Goal: Obtain resource: Download file/media

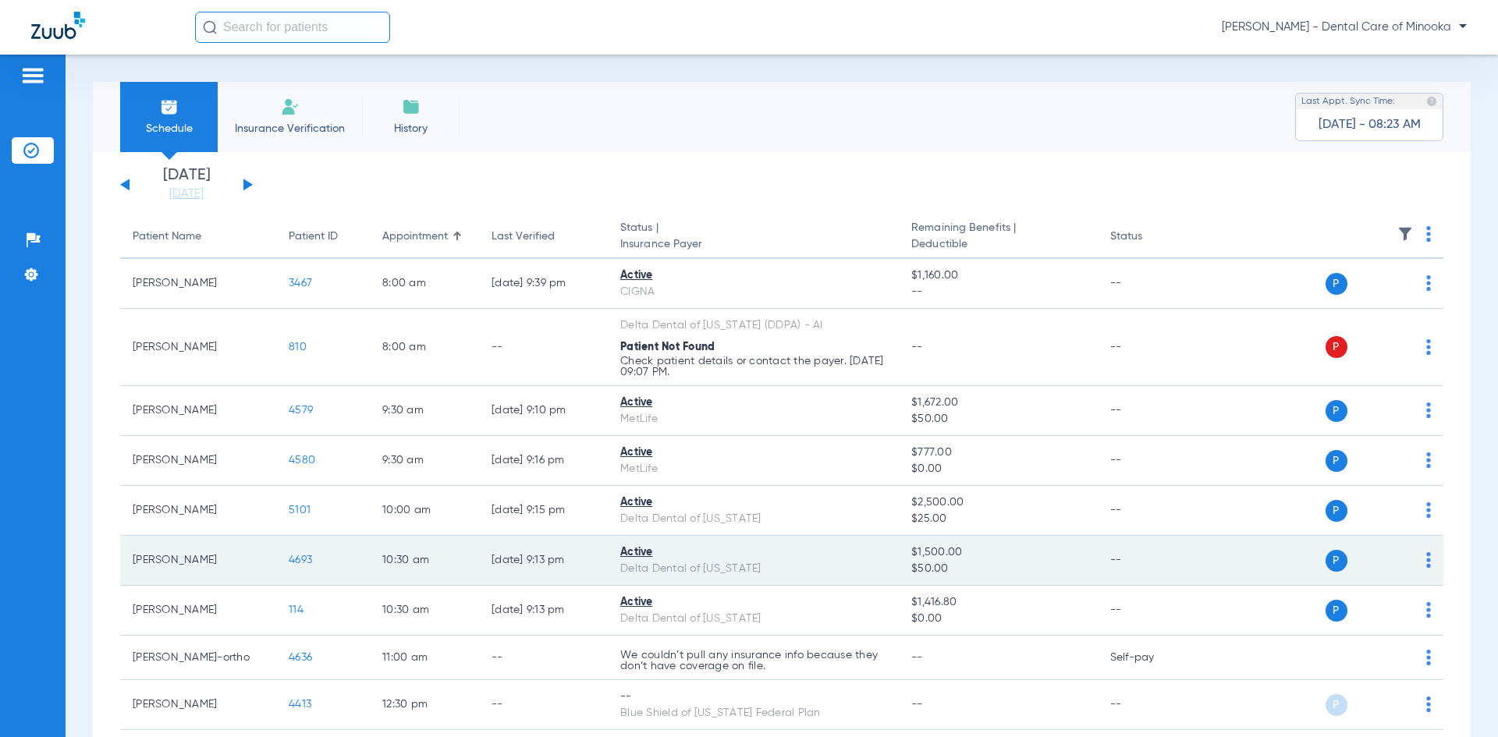
click at [1426, 563] on img at bounding box center [1428, 560] width 5 height 16
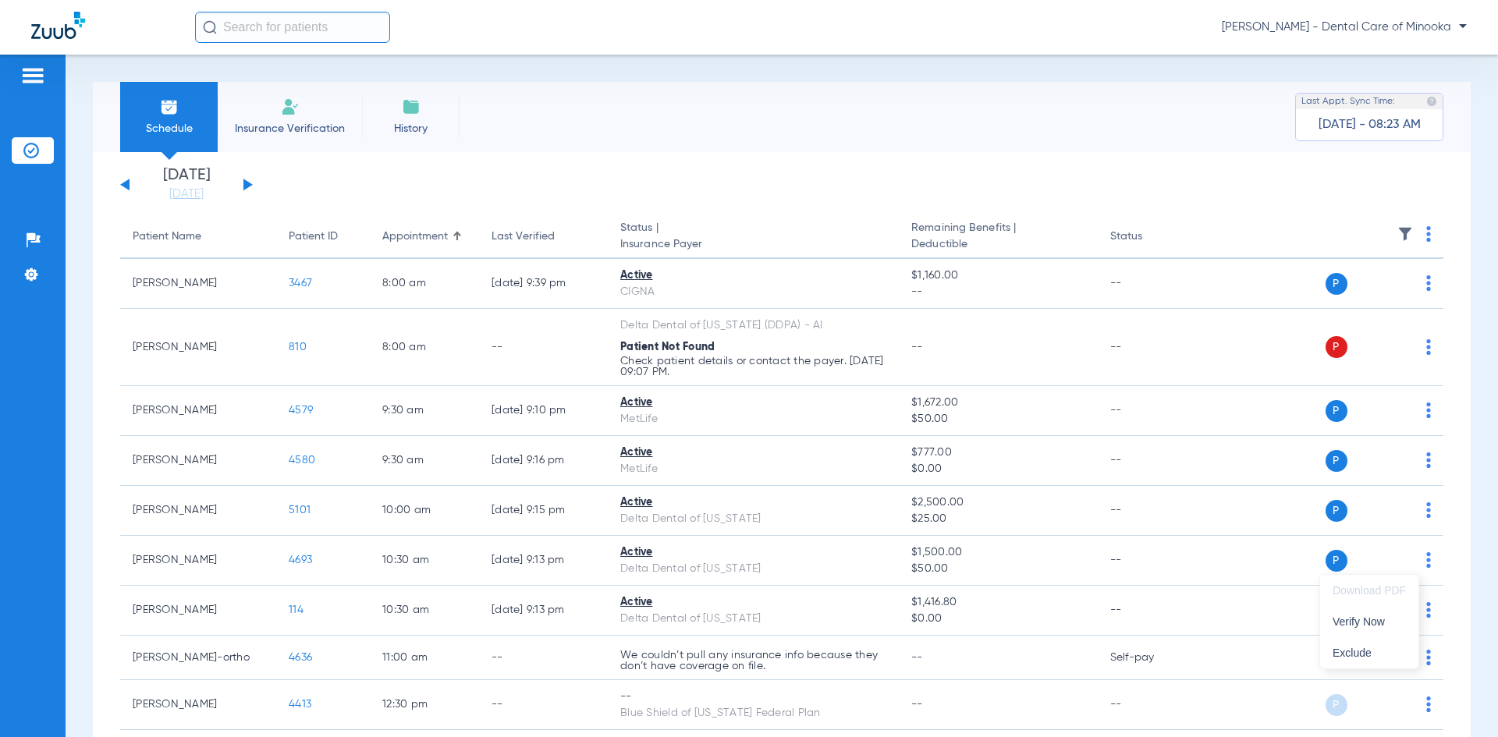
click at [640, 555] on div at bounding box center [749, 368] width 1498 height 737
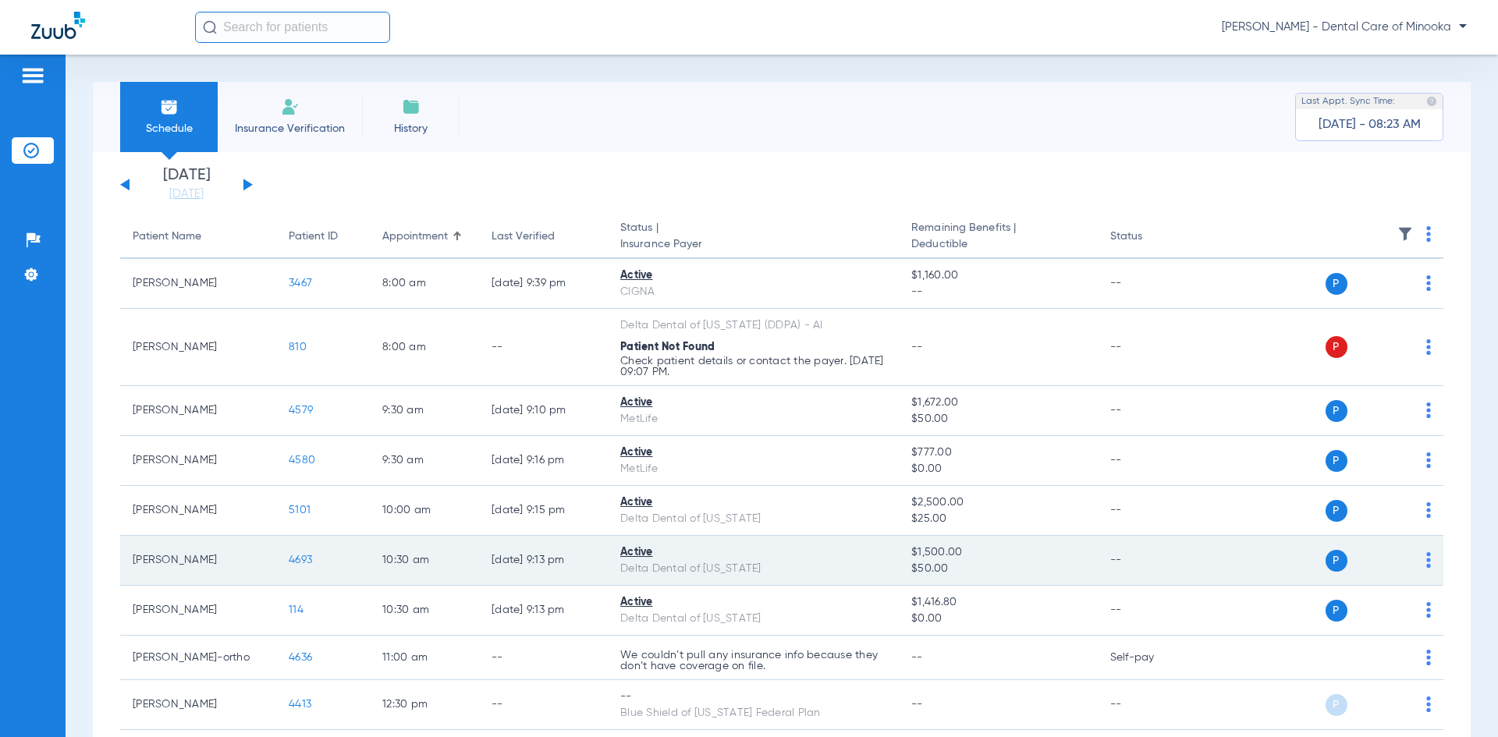
click at [297, 563] on span "4693" at bounding box center [300, 560] width 23 height 11
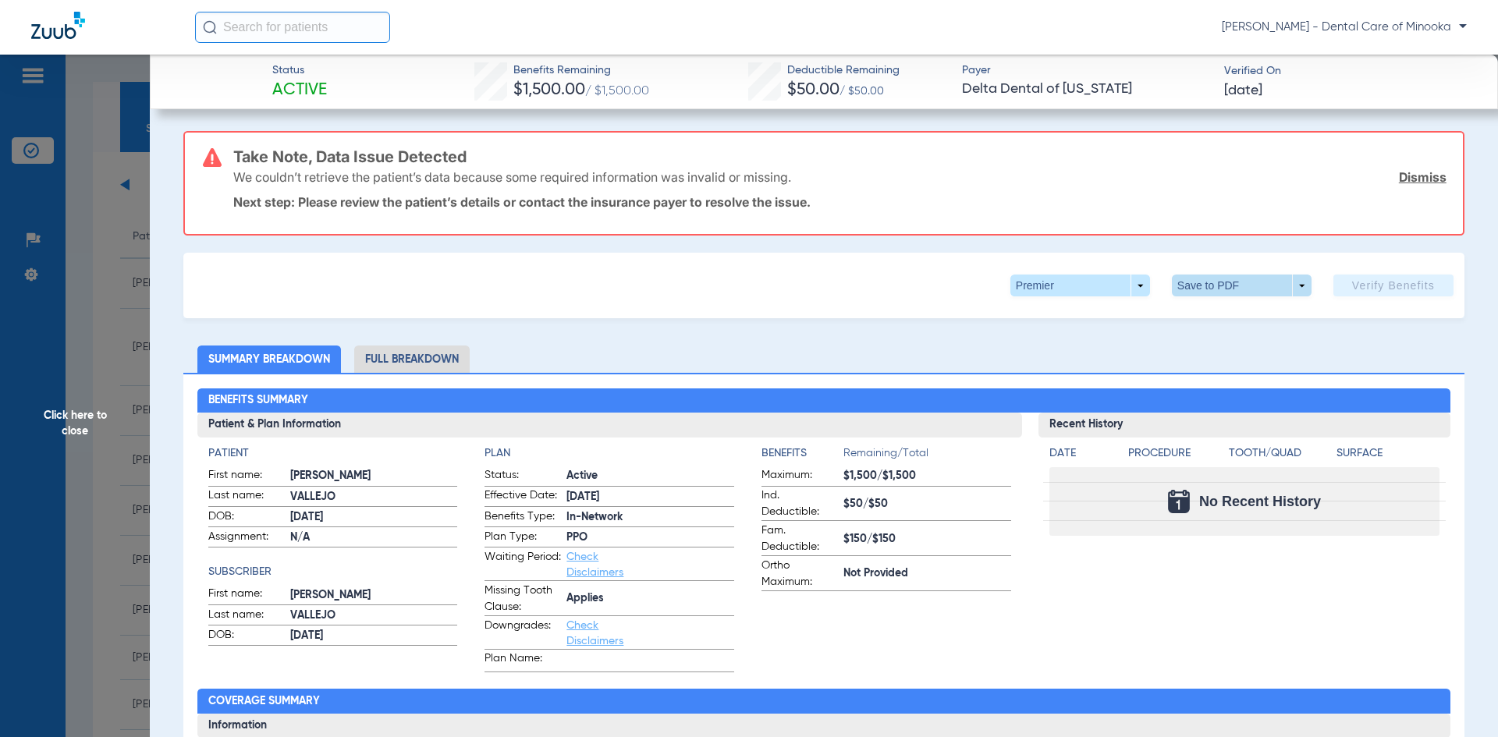
click at [1223, 292] on span at bounding box center [1241, 285] width 37 height 37
click at [1209, 314] on span "Save to PDF" at bounding box center [1236, 316] width 62 height 11
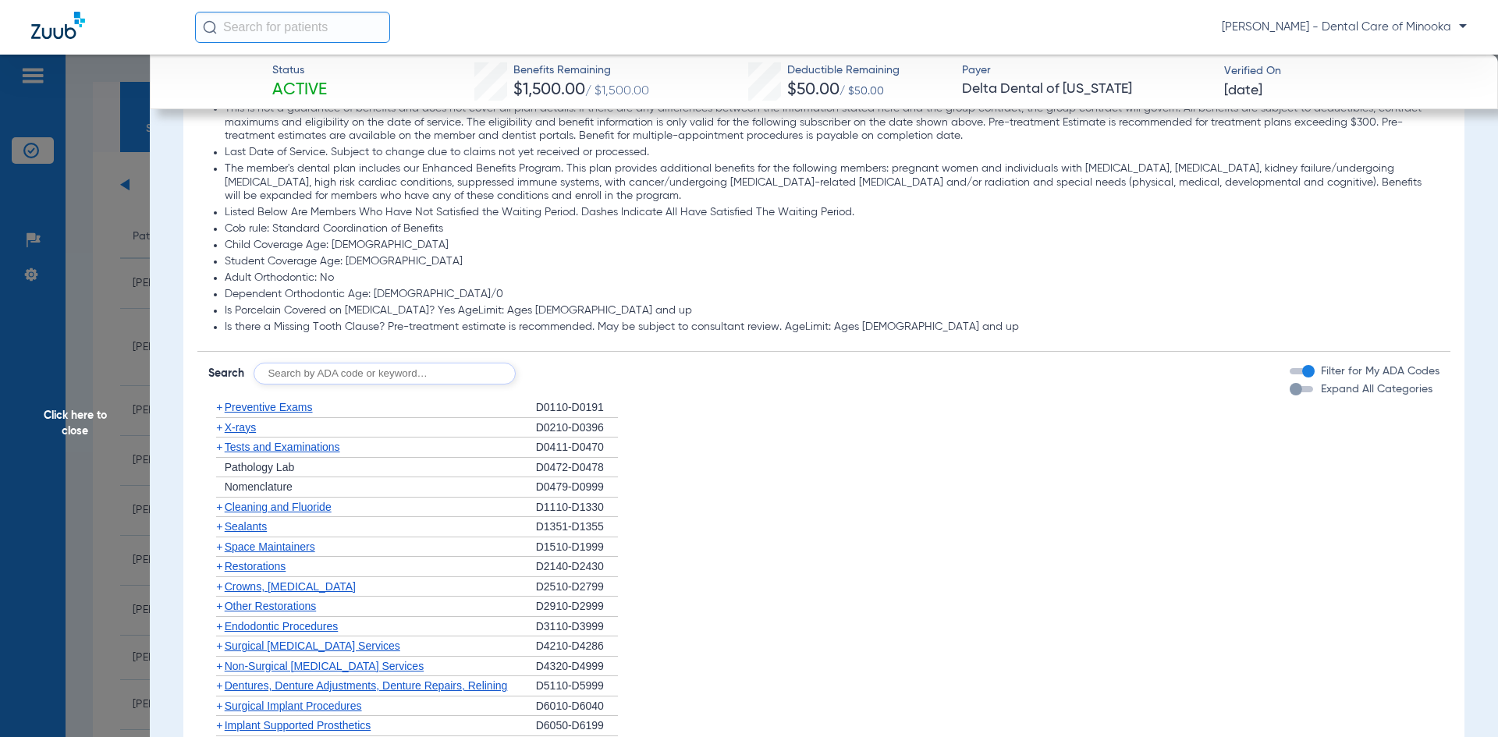
scroll to position [1092, 0]
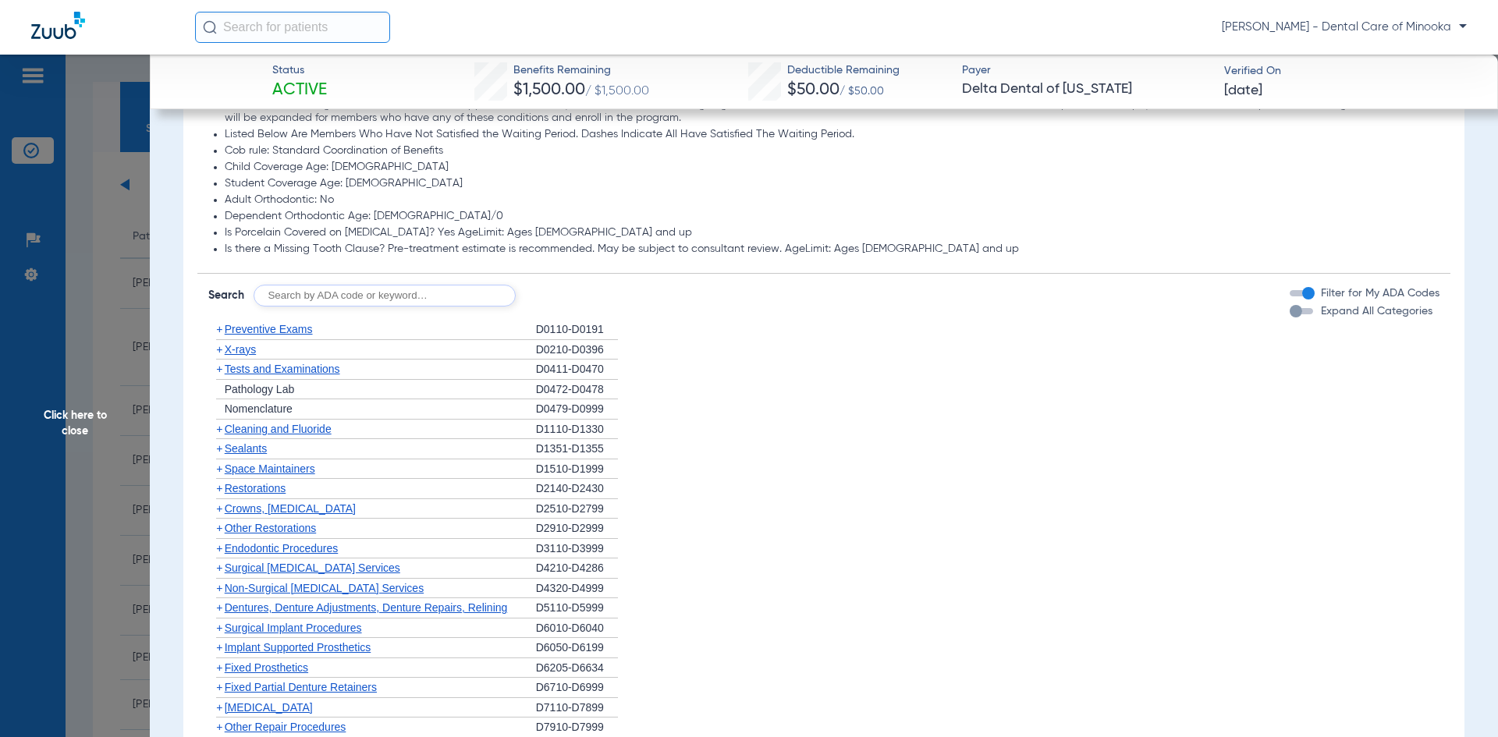
click at [220, 432] on span "+" at bounding box center [219, 429] width 6 height 12
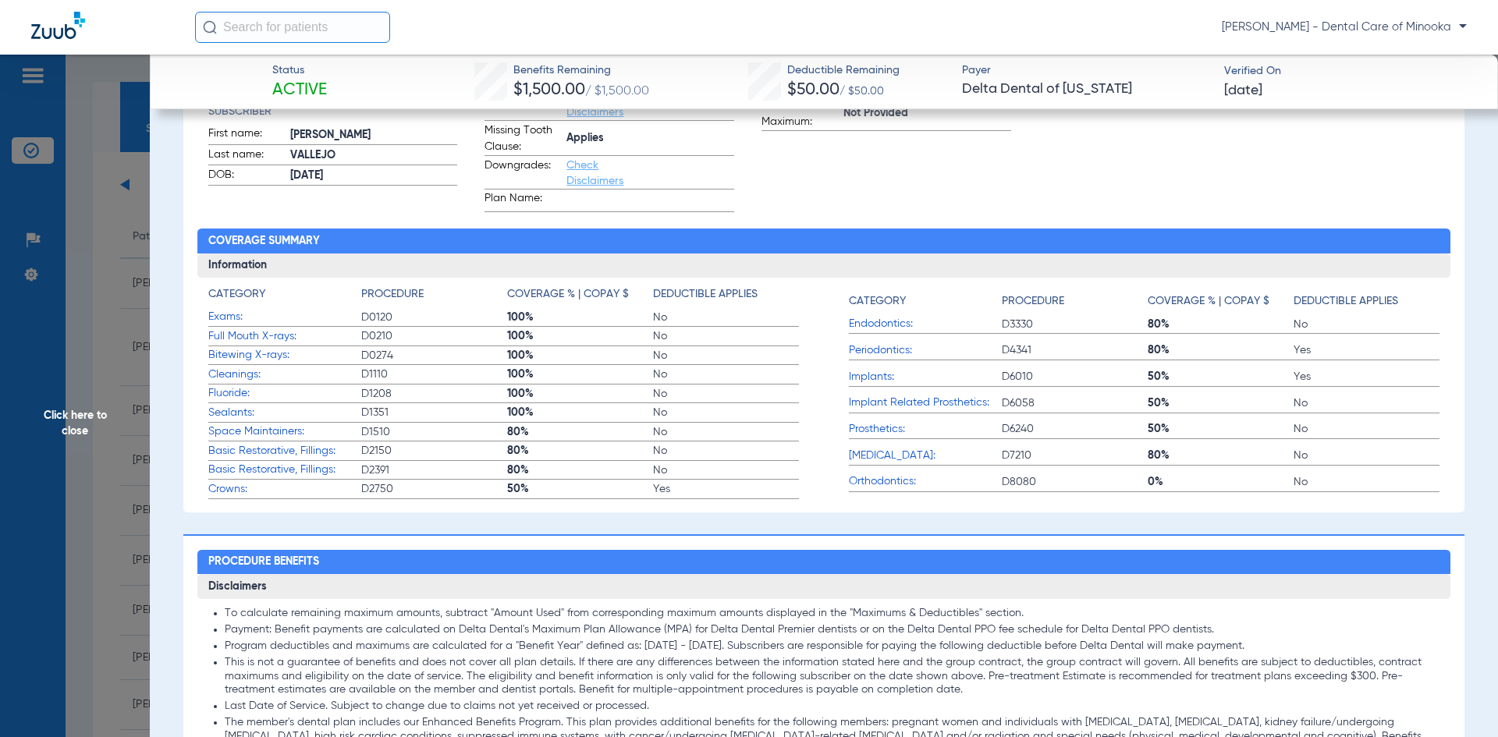
scroll to position [0, 0]
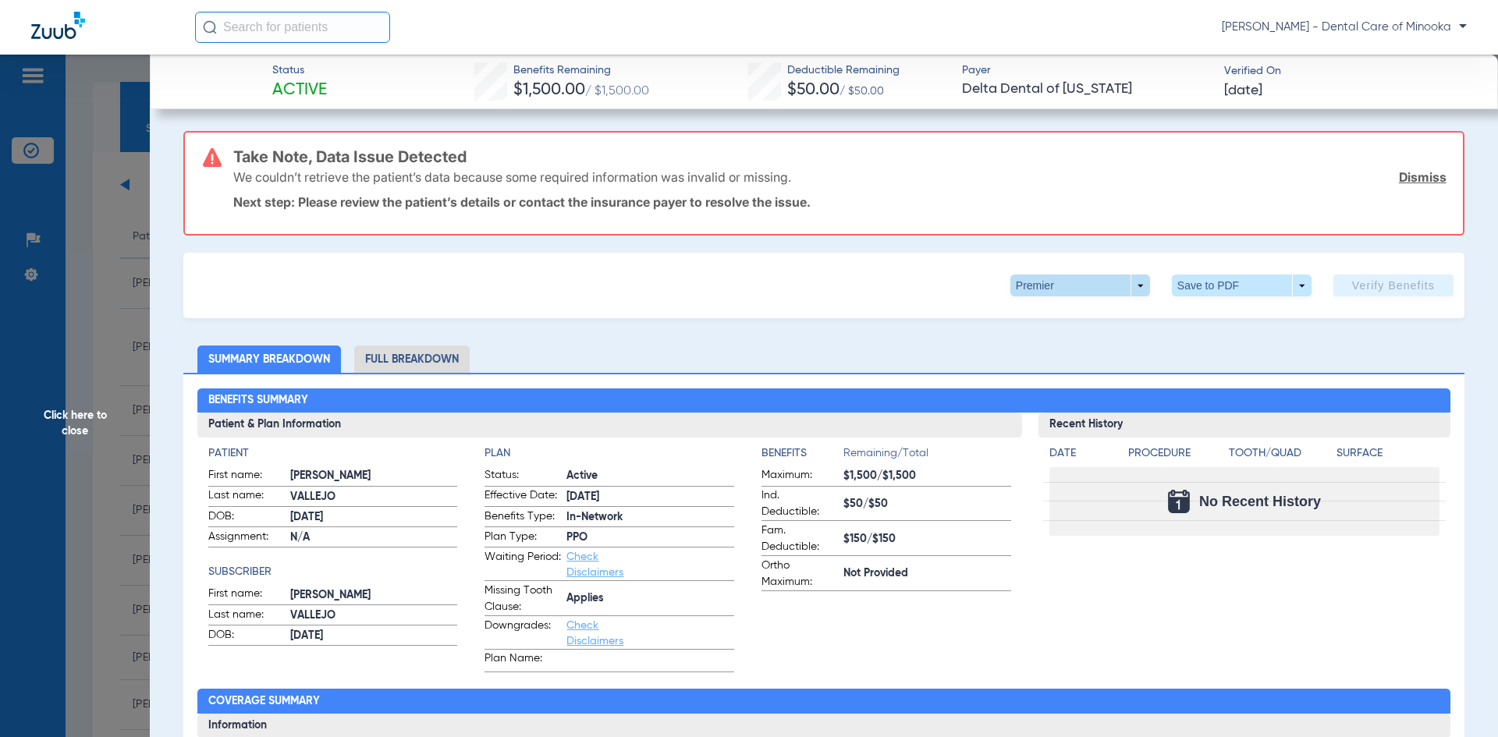
click at [1127, 292] on span at bounding box center [1080, 286] width 140 height 22
click at [1127, 292] on div at bounding box center [749, 368] width 1498 height 737
click at [1206, 292] on span at bounding box center [1242, 286] width 140 height 22
click at [1191, 317] on mat-icon "insert_drive_file" at bounding box center [1183, 316] width 19 height 19
click at [1201, 285] on span at bounding box center [1242, 286] width 140 height 22
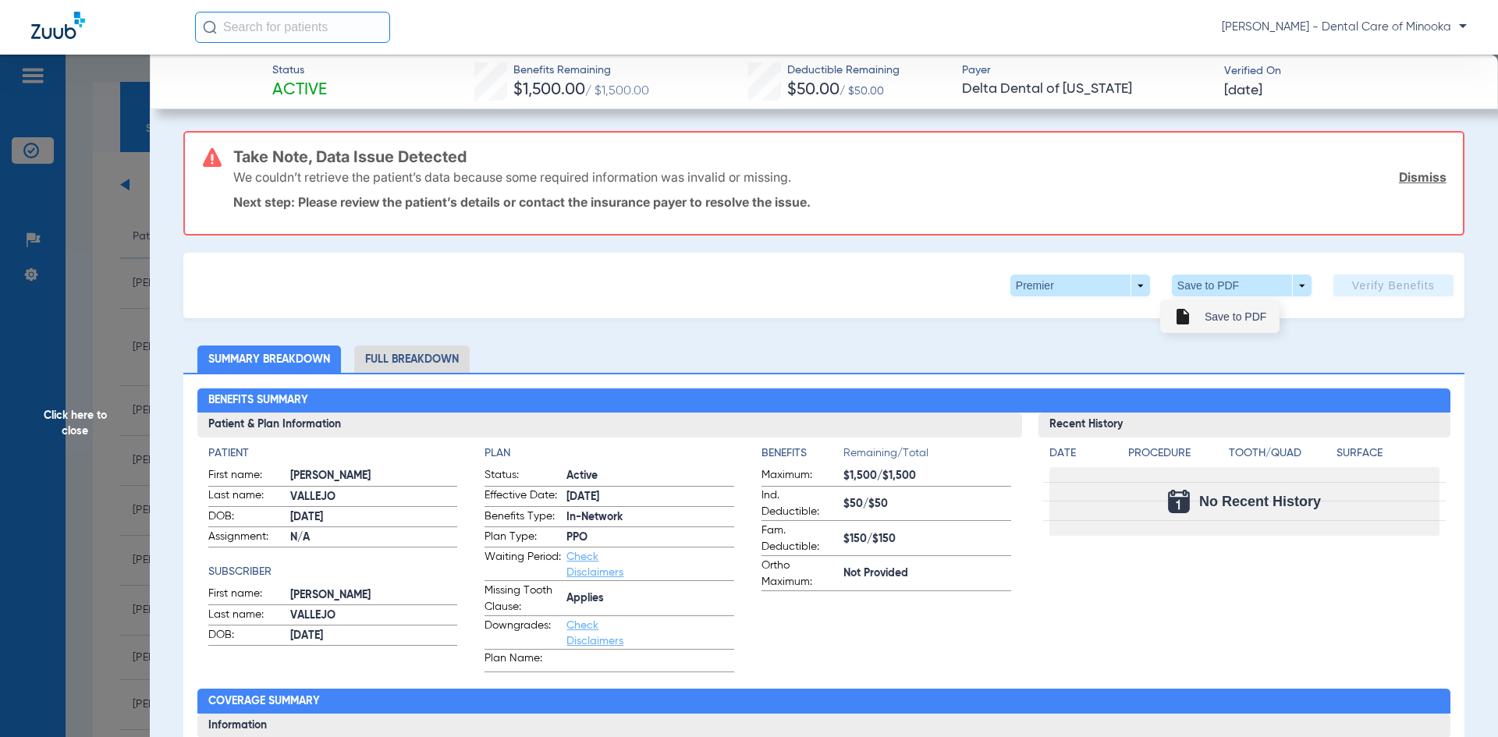
click at [1204, 316] on button "insert_drive_file Save to PDF" at bounding box center [1220, 316] width 118 height 31
click at [74, 420] on span "Click here to close" at bounding box center [75, 423] width 150 height 737
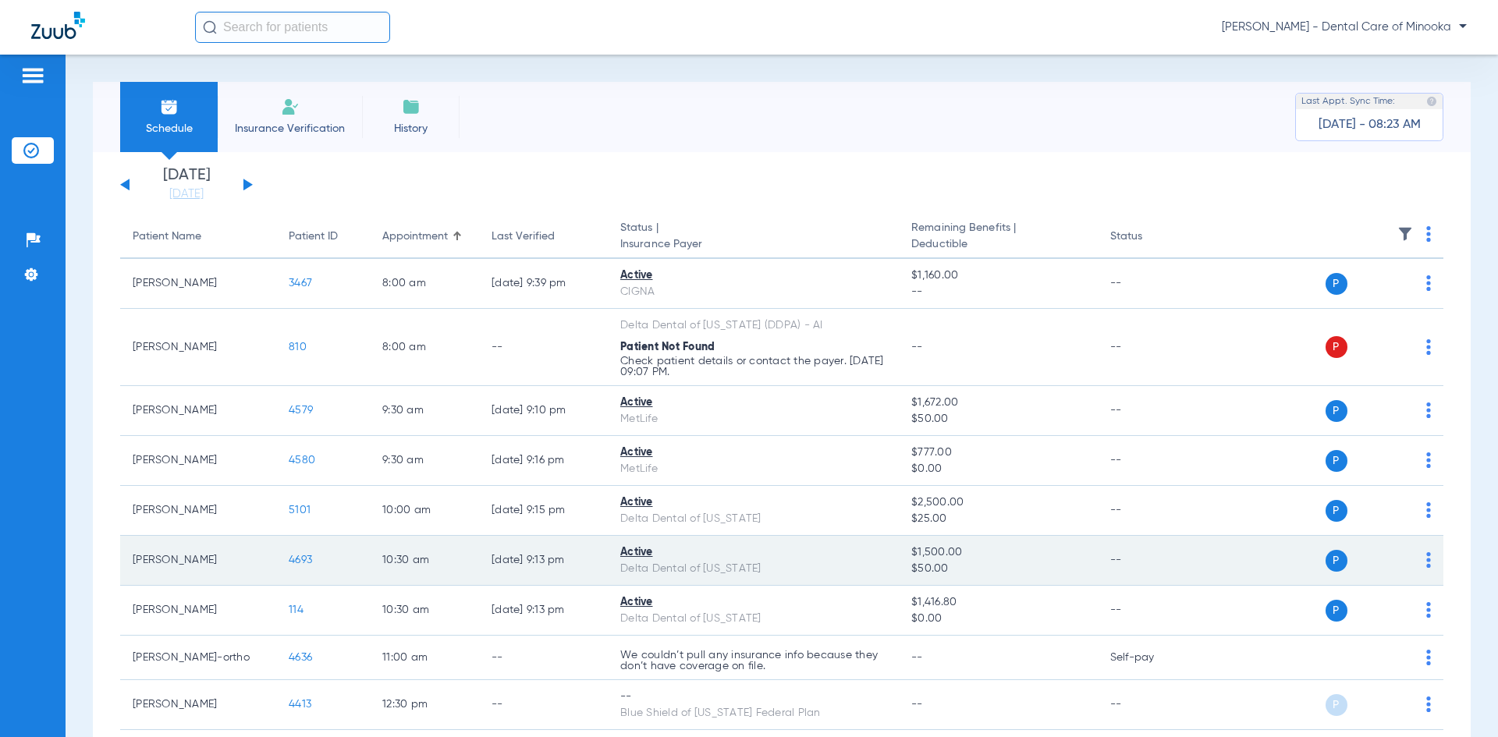
click at [1426, 555] on img at bounding box center [1428, 560] width 5 height 16
